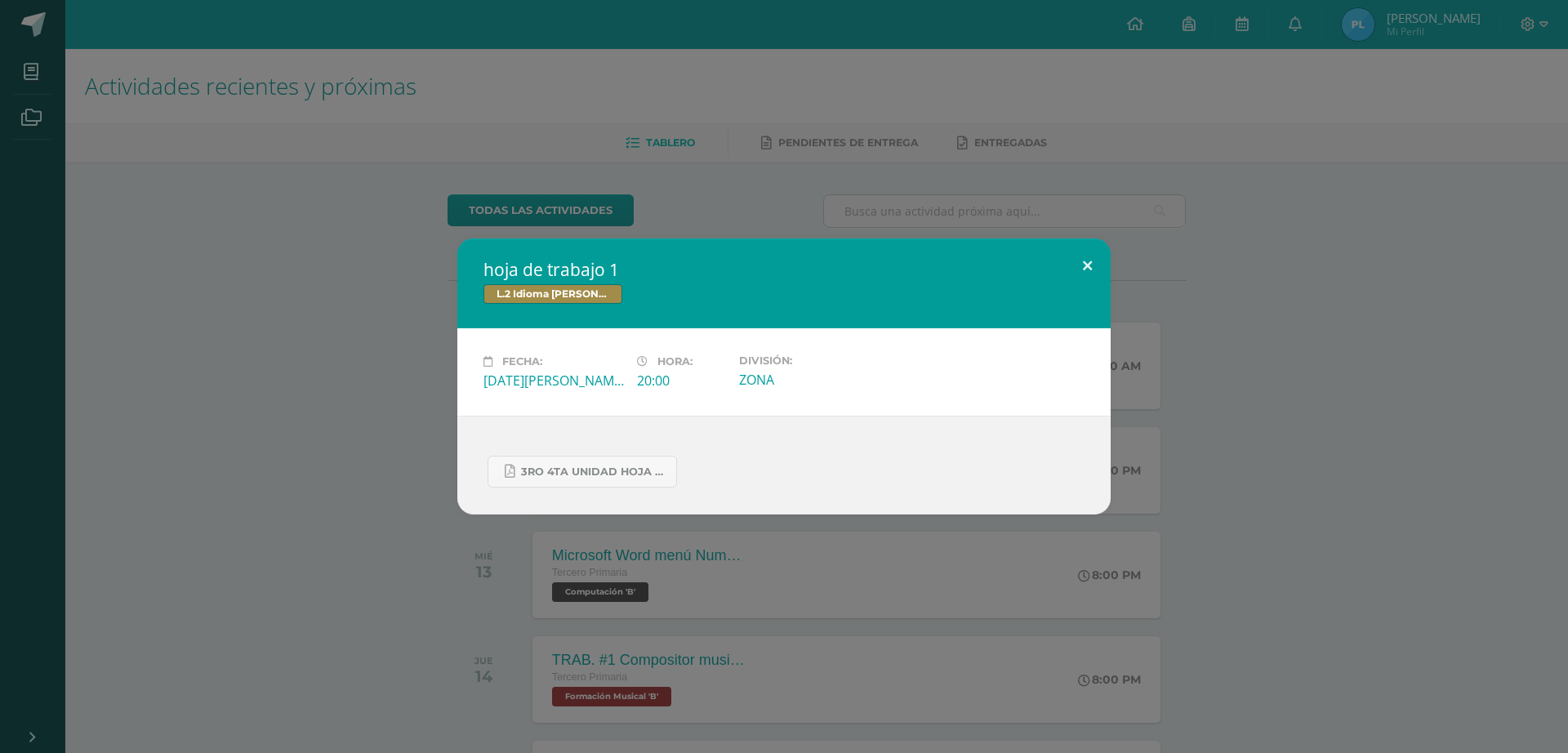
click at [1099, 261] on button at bounding box center [1087, 266] width 46 height 56
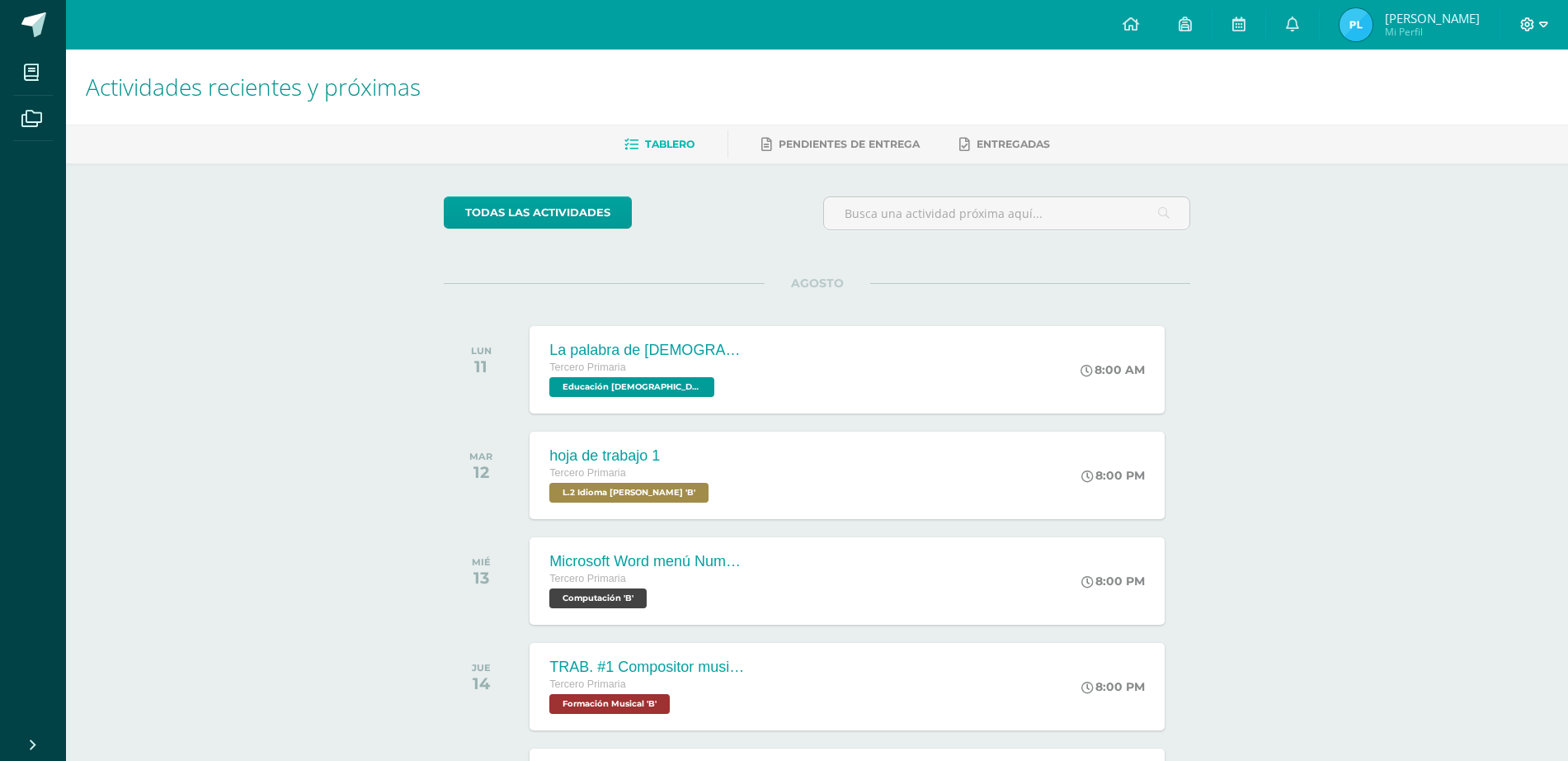
click at [1546, 18] on div at bounding box center [1533, 25] width 67 height 49
click at [1542, 18] on icon at bounding box center [1543, 24] width 9 height 14
click at [1478, 109] on span "Cerrar sesión" at bounding box center [1491, 112] width 74 height 15
click at [1478, 107] on span "Cerrar sesión" at bounding box center [1491, 112] width 74 height 15
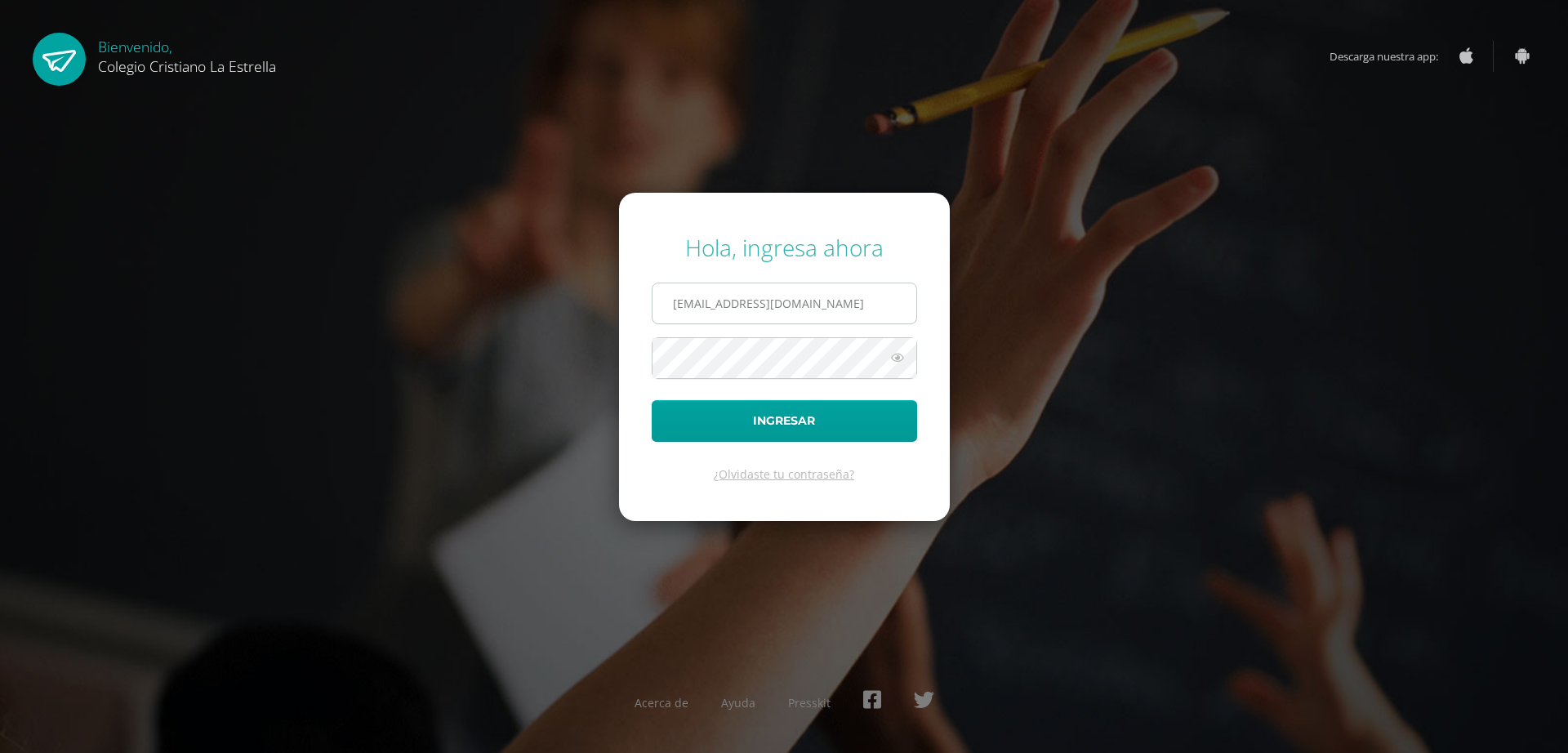
click at [789, 287] on input "809@laestrella.edu.gt" at bounding box center [784, 303] width 264 height 40
type input "824@laestrella.edu.gt"
click at [848, 429] on button "Ingresar" at bounding box center [784, 420] width 265 height 41
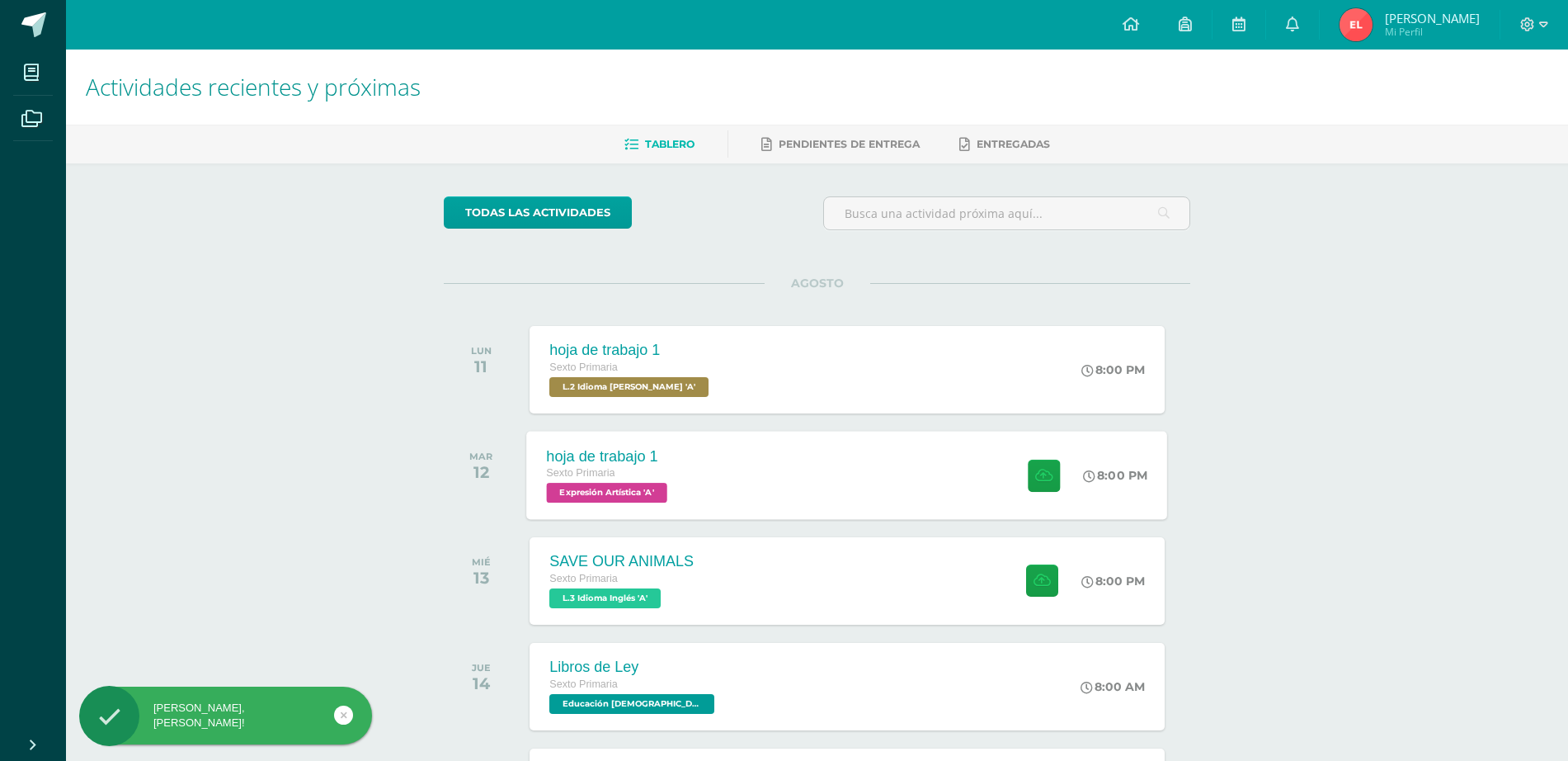
click at [959, 500] on div "hoja de trabajo 1 Sexto Primaria Expresión Artística 'A' 8:00 PM hoja de trabaj…" at bounding box center [847, 475] width 641 height 89
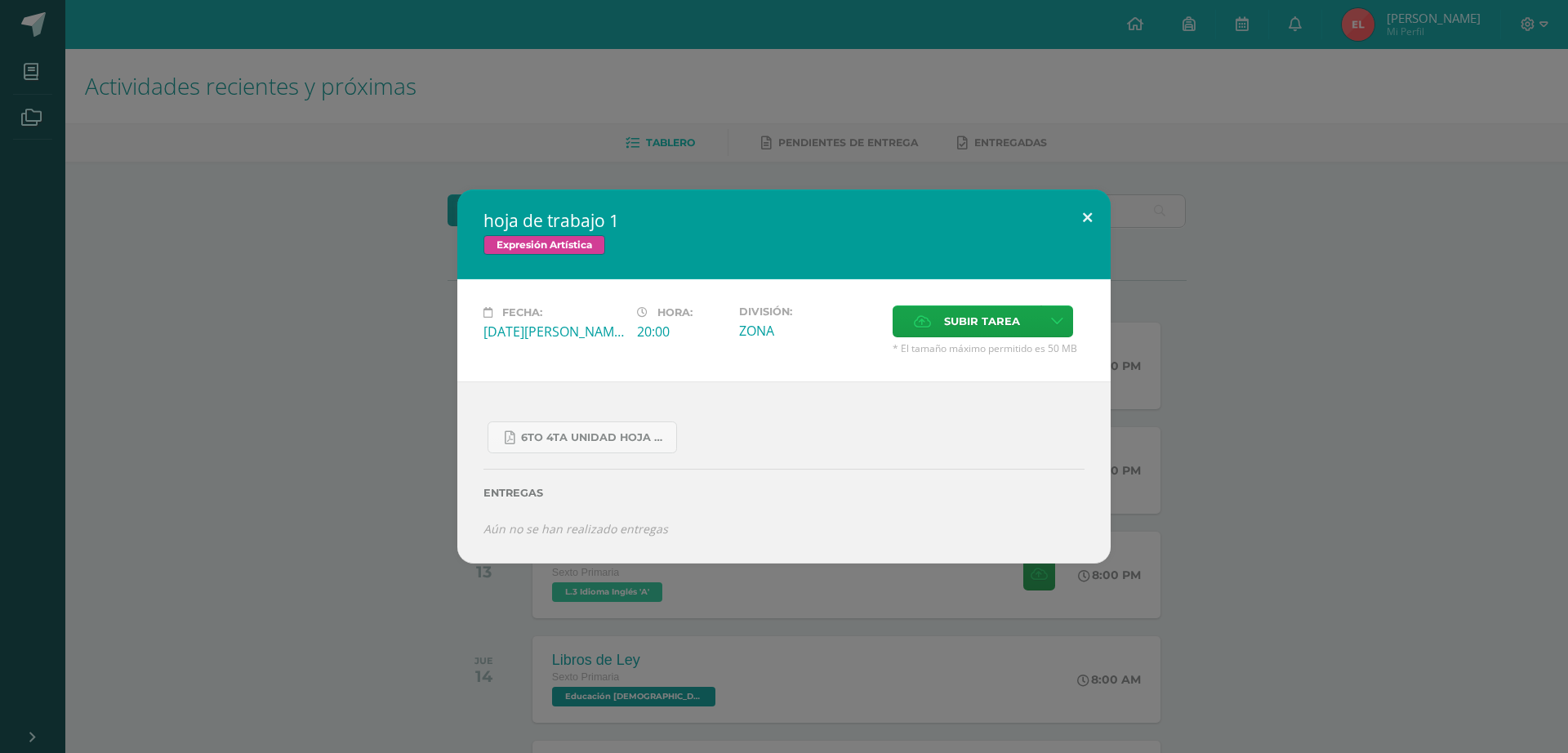
click at [1078, 211] on button at bounding box center [1087, 217] width 46 height 56
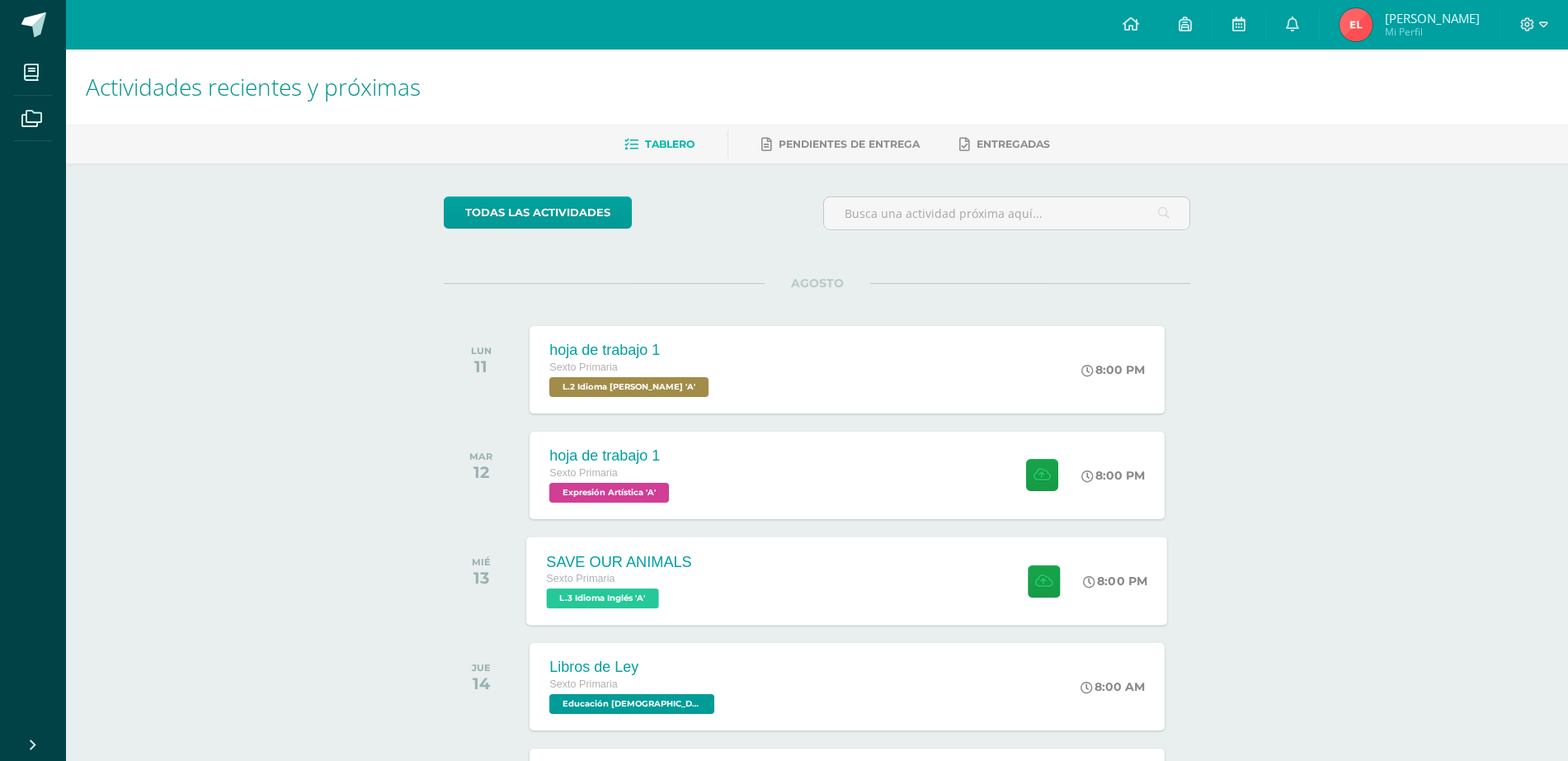
click at [924, 575] on div "SAVE OUR ANIMALS Sexto Primaria L.3 Idioma Inglés 'A' 8:00 PM SAVE OUR ANIMALS …" at bounding box center [847, 581] width 641 height 89
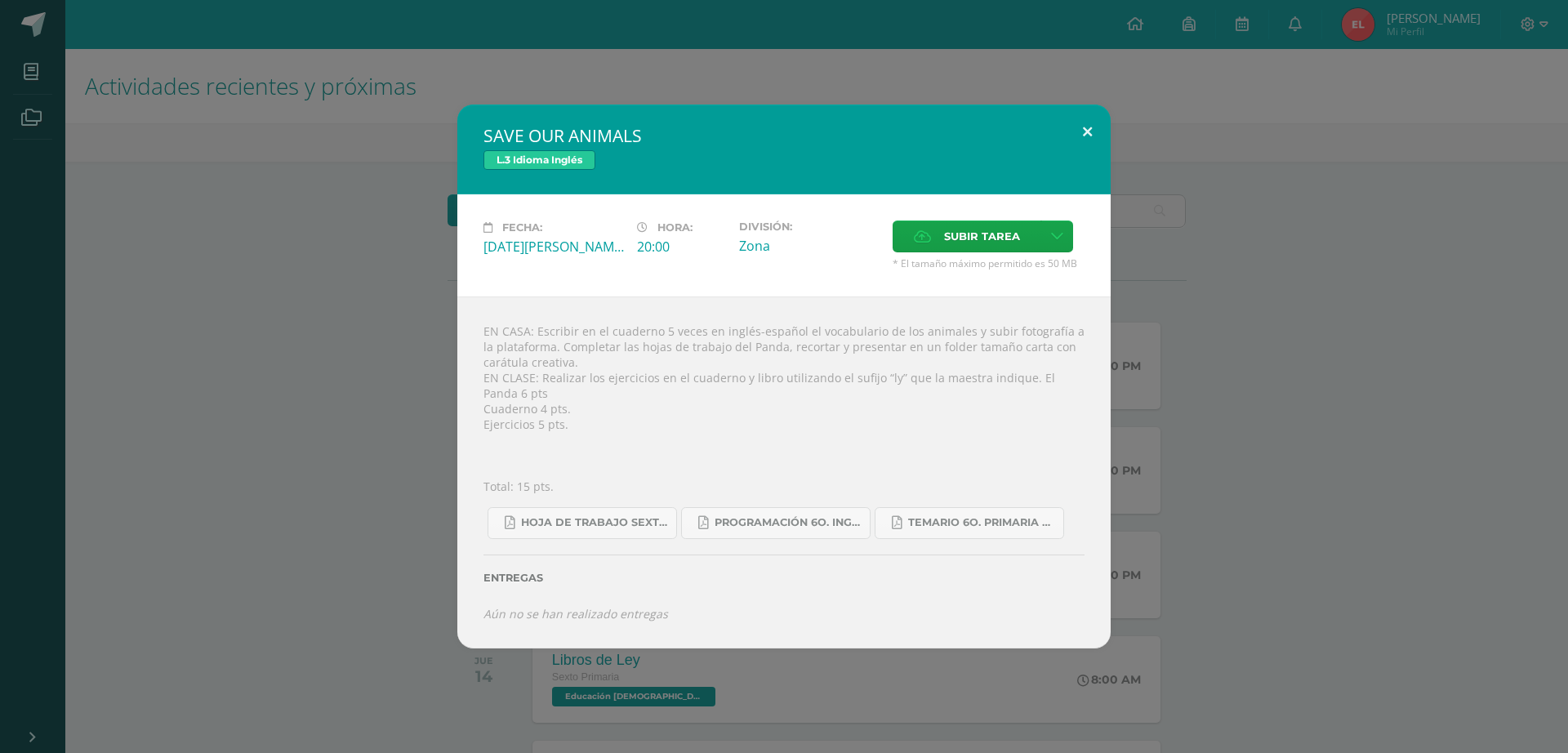
click at [1100, 148] on button at bounding box center [1087, 132] width 46 height 56
